Goal: Book appointment/travel/reservation

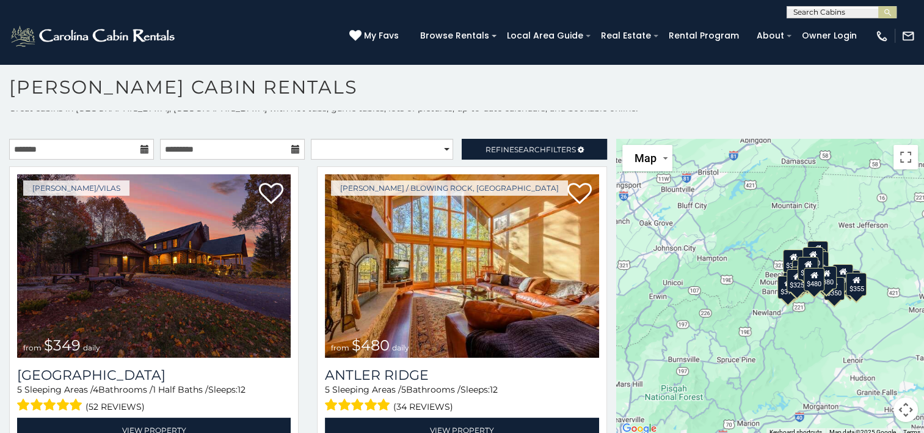
scroll to position [11, 0]
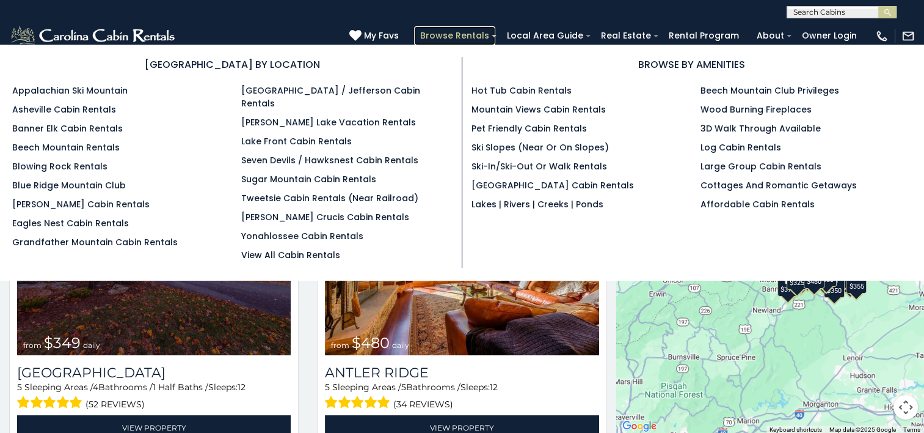
click at [472, 32] on link "Browse Rentals" at bounding box center [454, 35] width 81 height 19
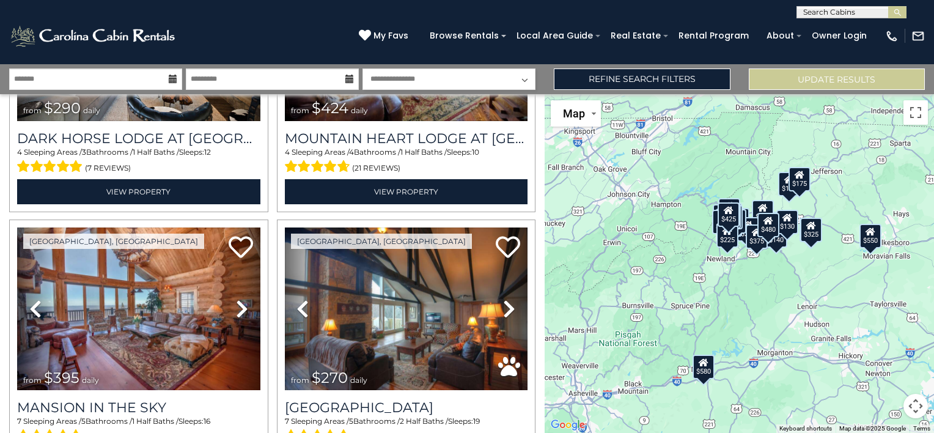
scroll to position [1017, 0]
